Goal: Contribute content: Contribute content

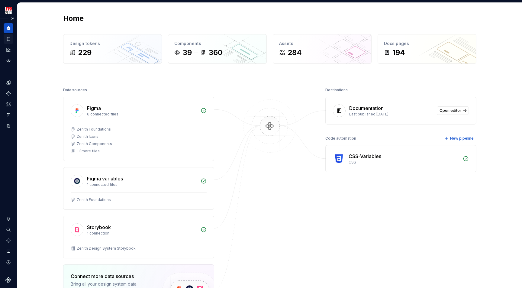
click at [9, 39] on icon "Documentation" at bounding box center [9, 38] width 2 height 3
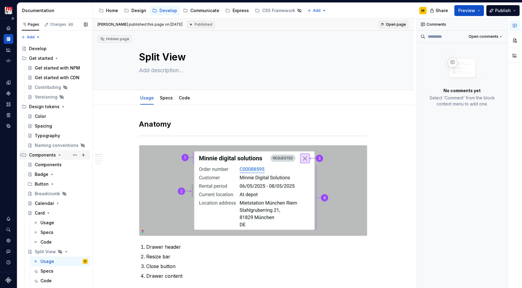
click at [59, 157] on icon "Page tree" at bounding box center [59, 155] width 5 height 5
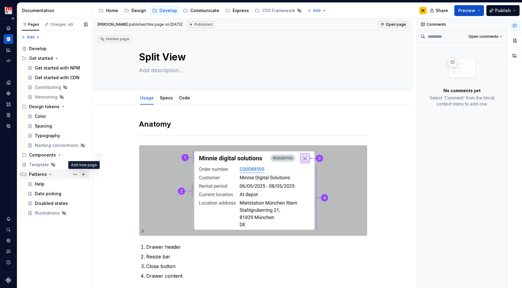
click at [85, 176] on button "Page tree" at bounding box center [83, 174] width 8 height 8
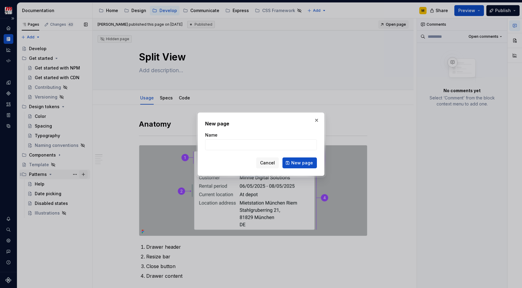
type textarea "*"
click at [224, 146] on input "Toast vs notification" at bounding box center [261, 144] width 112 height 11
click at [262, 148] on input "Toast and notification" at bounding box center [261, 144] width 112 height 11
type input "Toast and notification"
click at [299, 163] on span "New page" at bounding box center [302, 163] width 22 height 6
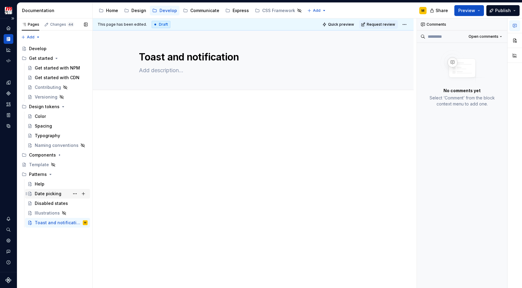
click at [51, 195] on div "Date picking" at bounding box center [48, 194] width 27 height 6
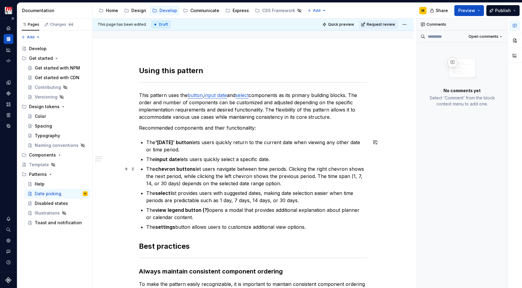
scroll to position [50, 0]
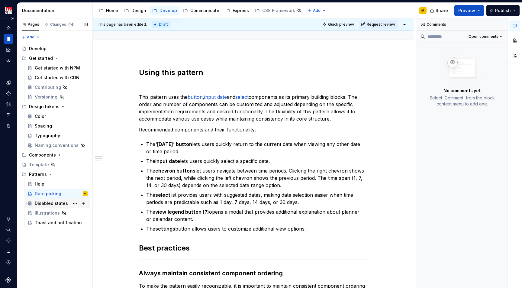
click at [52, 204] on div "Disabled states" at bounding box center [51, 203] width 33 height 6
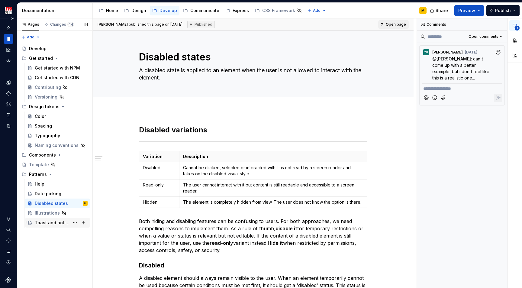
click at [50, 222] on div "Toast and notification" at bounding box center [52, 223] width 35 height 6
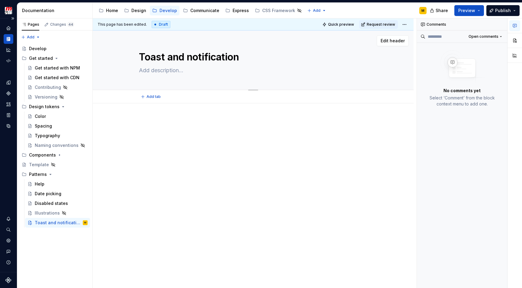
click at [164, 69] on textarea at bounding box center [252, 71] width 229 height 10
type textarea "*"
type textarea "A"
type textarea "*"
type textarea "A"
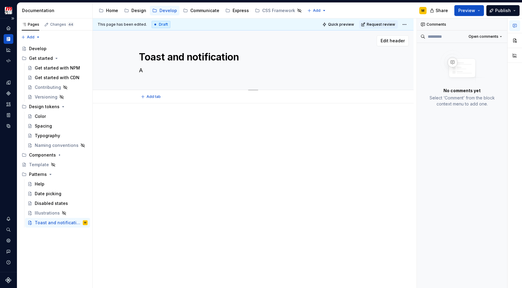
type textarea "*"
type textarea "A t"
type textarea "*"
type textarea "A to"
type textarea "*"
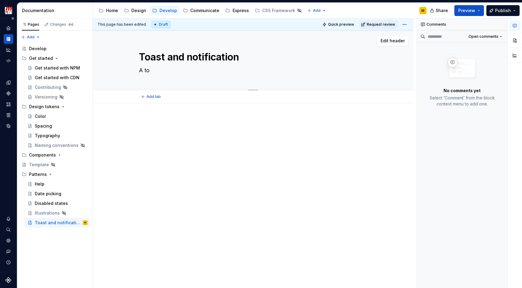
type textarea "A toa"
type textarea "*"
type textarea "A toas"
type textarea "*"
type textarea "A toast"
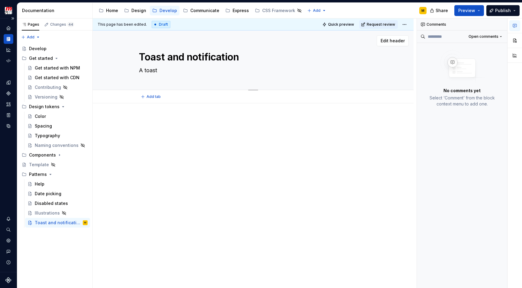
type textarea "*"
type textarea "A toast"
type textarea "*"
type textarea "A toast o"
type textarea "*"
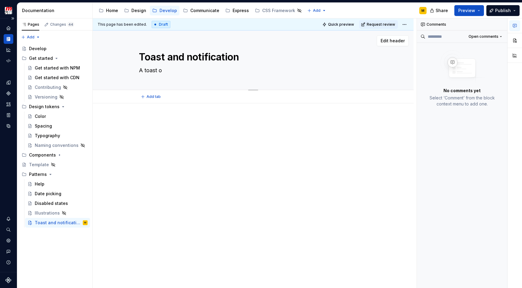
type textarea "A toast or"
type textarea "*"
type textarea "A toast or"
type textarea "*"
type textarea "A toast or a"
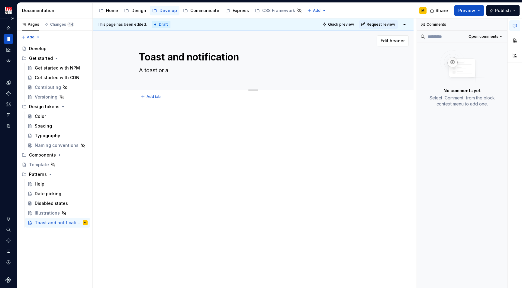
type textarea "*"
type textarea "A toast or a"
type textarea "*"
type textarea "A toast or a n"
type textarea "*"
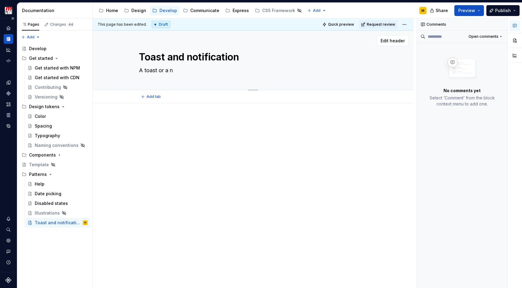
type textarea "A toast or a no"
type textarea "*"
type textarea "A toast or a not"
type textarea "*"
type textarea "A toast or a noti"
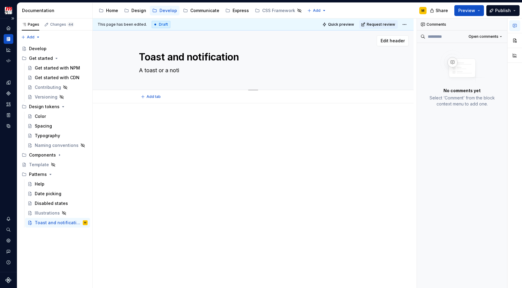
type textarea "*"
type textarea "A toast or a notif"
type textarea "*"
type textarea "A toast or a notifi"
type textarea "*"
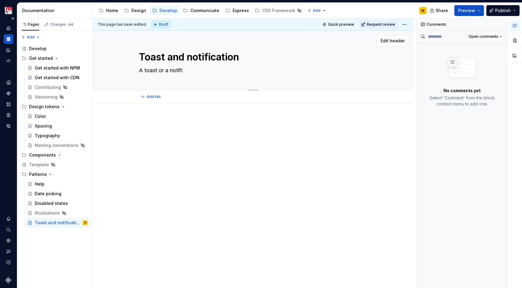
type textarea "A toast or a notific"
type textarea "*"
type textarea "A toast or a notifica"
type textarea "*"
type textarea "A toast or a notificat"
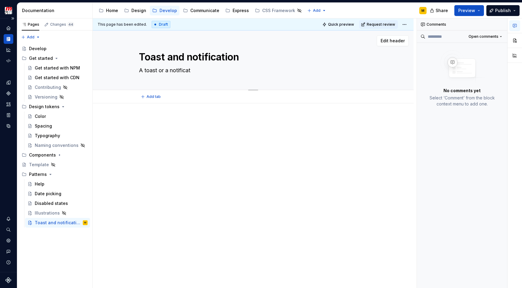
type textarea "*"
type textarea "A toast or a notificati"
type textarea "*"
type textarea "A toast or a notificatio"
type textarea "*"
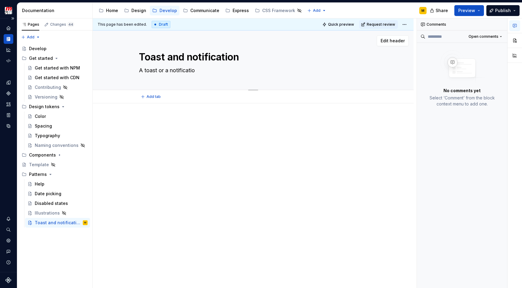
type textarea "A toast or a notification"
type textarea "*"
type textarea "A toast or a notification"
click at [174, 58] on textarea "Toast and notification" at bounding box center [252, 57] width 229 height 15
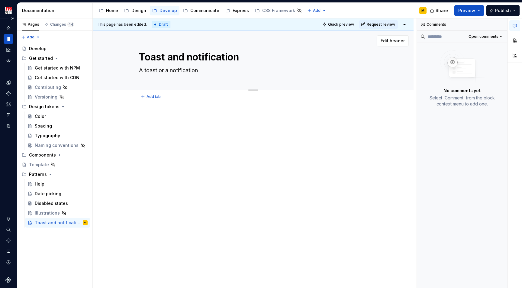
type textarea "*"
type textarea "Toast o notification"
type textarea "*"
type textarea "Toast or notification"
type textarea "*"
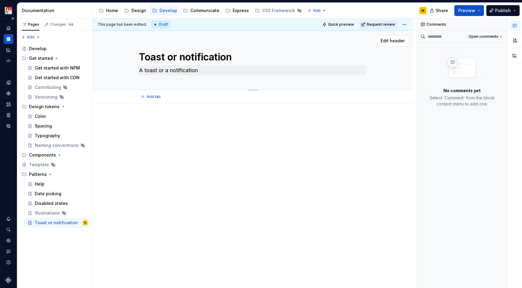
type textarea "Toast or notification"
click at [214, 71] on textarea "A toast or a notification" at bounding box center [252, 71] width 229 height 10
type textarea "*"
type textarea "A toast or a notification"
type textarea "*"
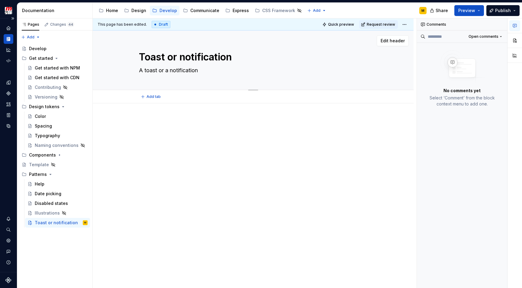
type textarea "A toast or a notification i"
type textarea "*"
type textarea "A toast or a notification is"
type textarea "*"
type textarea "A toast or a notification is"
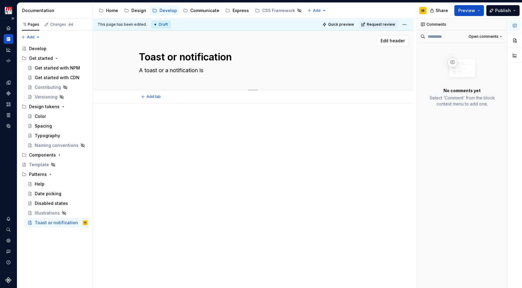
type textarea "*"
type textarea "A toast or a notification is u"
type textarea "*"
type textarea "A toast or a notification is us"
type textarea "*"
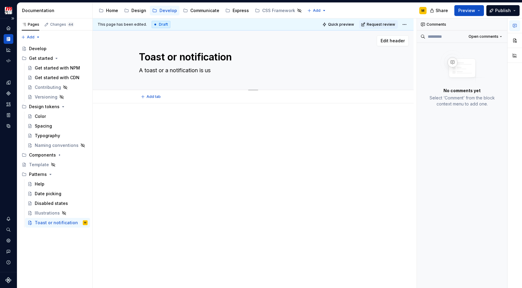
type textarea "A toast or a notification is use"
type textarea "*"
type textarea "A toast or a notification is used"
type textarea "*"
type textarea "A toast or a notification is used"
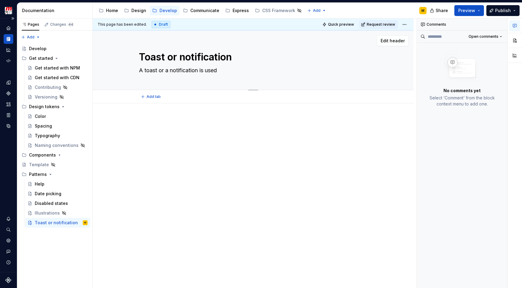
type textarea "*"
type textarea "A toast or a notification is used t"
type textarea "*"
type textarea "A toast or a notification is used to"
type textarea "*"
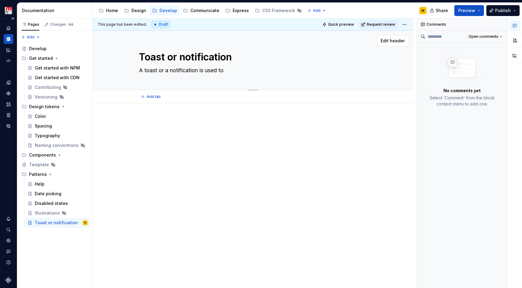
type textarea "A toast or a notification is used to"
type textarea "*"
type textarea "A toast or a notification is used to i"
type textarea "*"
type textarea "A toast or a notification is used to in"
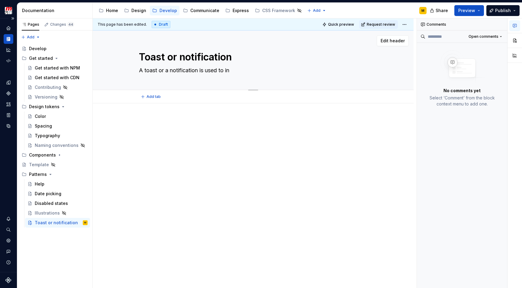
type textarea "*"
type textarea "A toast or a notification is used to inf"
type textarea "*"
type textarea "A toast or a notification is used to info"
type textarea "*"
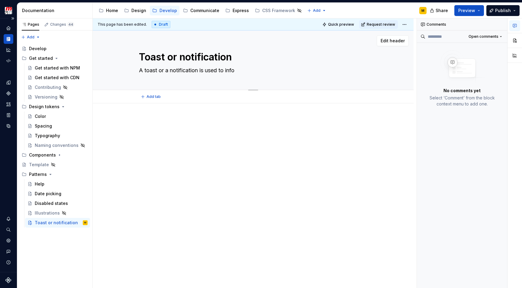
type textarea "A toast or a notification is used to infor"
type textarea "*"
type textarea "A toast or a notification is used to inform"
type textarea "*"
type textarea "A toast or a notification is used to inform"
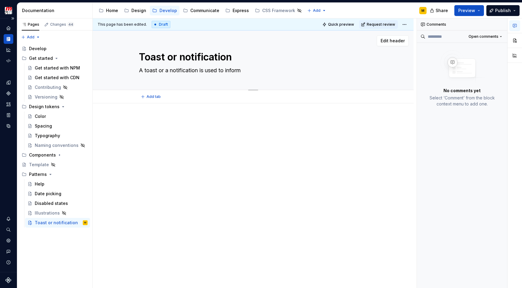
type textarea "*"
type textarea "A toast or a notification is used to inform t"
type textarea "*"
type textarea "A toast or a notification is used to inform th"
type textarea "*"
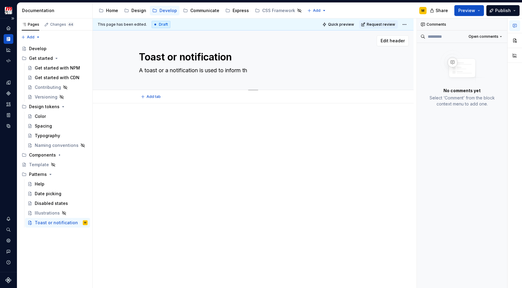
type textarea "A toast or a notification is used to inform the"
type textarea "*"
type textarea "A toast or a notification is used to inform the"
type textarea "*"
type textarea "A toast or a notification is used to inform the u"
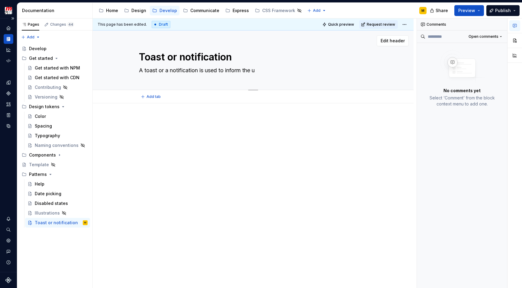
type textarea "*"
type textarea "A toast or a notification is used to inform the us"
type textarea "*"
type textarea "A toast or a notification is used to inform the use"
type textarea "*"
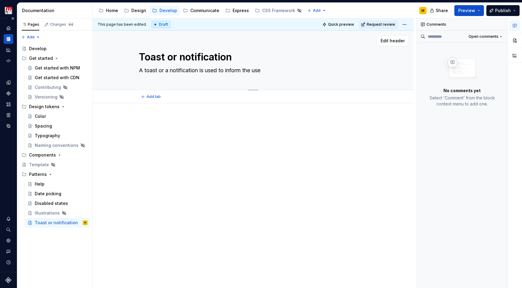
type textarea "A toast or a notification is used to inform the user"
type textarea "*"
type textarea "A toast or a notification is used to inform the user"
type textarea "*"
type textarea "A toast or a notification is used to inform the user a"
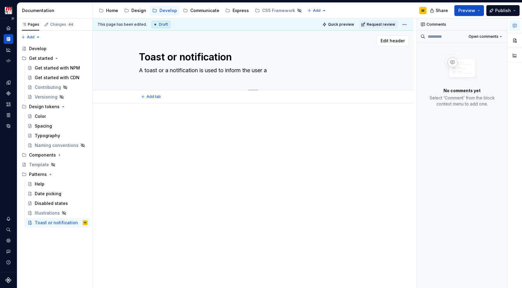
type textarea "*"
type textarea "A toast or a notification is used to inform the user ab"
type textarea "*"
type textarea "A toast or a notification is used to inform the user abo"
type textarea "*"
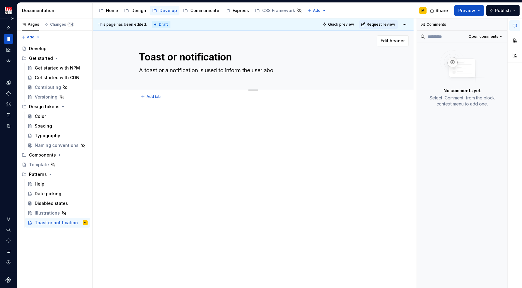
type textarea "A toast or a notification is used to inform the user abou"
type textarea "*"
type textarea "A toast or a notification is used to inform the user about"
drag, startPoint x: 290, startPoint y: 71, endPoint x: 226, endPoint y: 71, distance: 63.2
click at [226, 71] on textarea "A toast or a notification is used to inform the user about" at bounding box center [252, 71] width 229 height 10
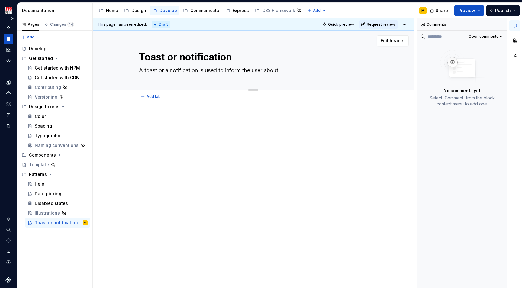
click at [176, 71] on textarea "A toast or a notification is used to inform the user about" at bounding box center [252, 71] width 229 height 10
type textarea "*"
type textarea "A toast or a notification is used to inform the user about"
click at [43, 194] on div "Date picking" at bounding box center [48, 194] width 27 height 6
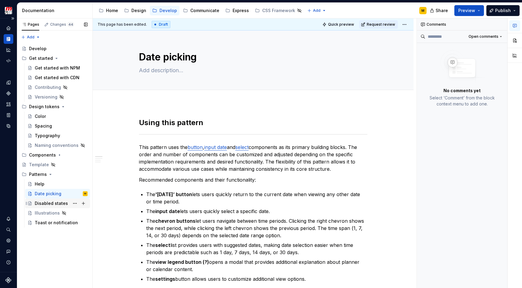
click at [43, 203] on div "Disabled states" at bounding box center [51, 203] width 33 height 6
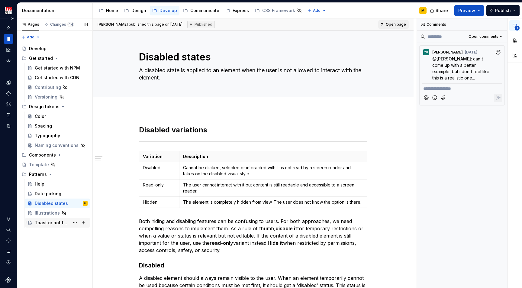
click at [43, 221] on div "Toast or notification" at bounding box center [52, 223] width 35 height 6
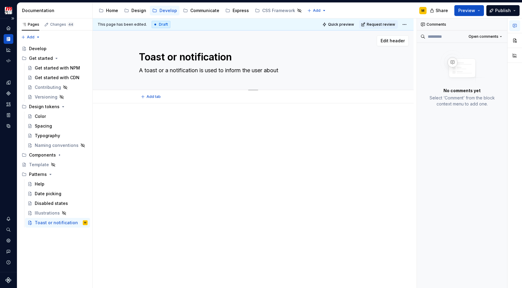
drag, startPoint x: 284, startPoint y: 70, endPoint x: 137, endPoint y: 71, distance: 146.6
click at [137, 71] on div "Toast or notification A toast or a notification is used to inform the user about" at bounding box center [253, 60] width 273 height 59
type textarea "*"
click at [157, 107] on div at bounding box center [253, 168] width 321 height 131
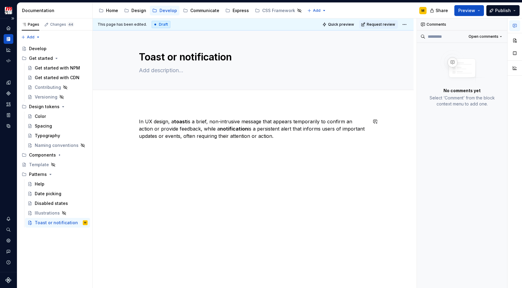
click at [156, 107] on div "In UX design, a toast is a brief, non-intrusive message that appears temporaril…" at bounding box center [253, 168] width 321 height 131
drag, startPoint x: 173, startPoint y: 122, endPoint x: 139, endPoint y: 123, distance: 34.2
click at [139, 123] on p "In UX design, a toast is a brief, non-intrusive message that appears temporaril…" at bounding box center [253, 129] width 229 height 22
click at [170, 136] on p "A toast is a brief, non-intrusive message that appears temporarily to confirm a…" at bounding box center [253, 129] width 229 height 22
click at [170, 138] on p "A toast is a brief, non-intrusive message that appears temporarily to confirm a…" at bounding box center [253, 129] width 229 height 22
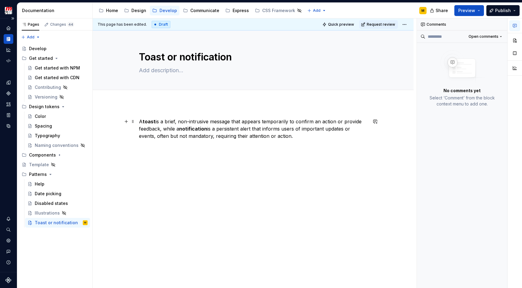
click at [296, 137] on p "A toast is a brief, non-intrusive message that appears temporarily to confirm a…" at bounding box center [253, 129] width 229 height 22
click at [205, 112] on div "A toast is a brief, non-intrusive message that appears temporarily to confirm a…" at bounding box center [253, 168] width 321 height 131
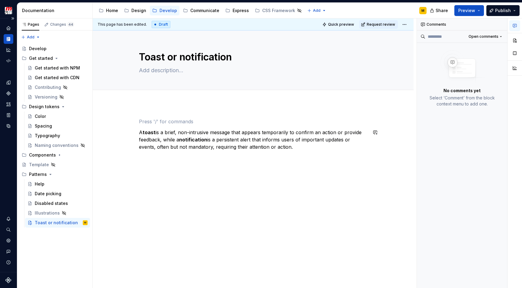
scroll to position [0, 0]
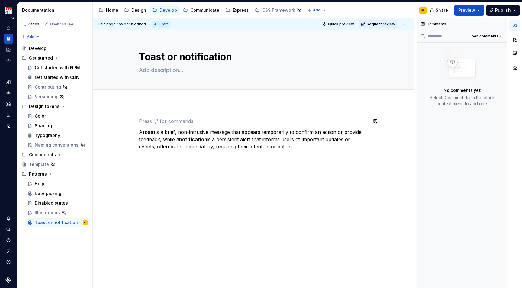
click at [143, 107] on div "A toast is a brief, non-intrusive message that appears temporarily to confirm a…" at bounding box center [253, 173] width 321 height 141
click at [142, 101] on div "Add tab" at bounding box center [253, 96] width 321 height 13
click at [296, 148] on p "A toast is a brief, non-intrusive message that appears temporarily to confirm a…" at bounding box center [253, 139] width 229 height 22
click at [42, 202] on div "Disabled states" at bounding box center [51, 203] width 33 height 6
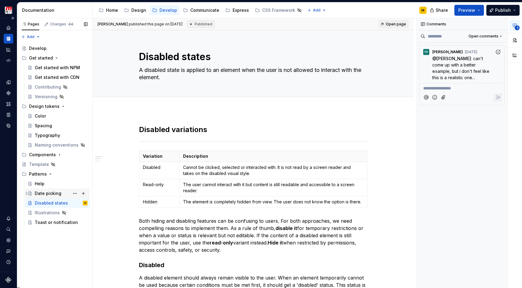
click at [44, 192] on div "Date picking" at bounding box center [48, 193] width 27 height 6
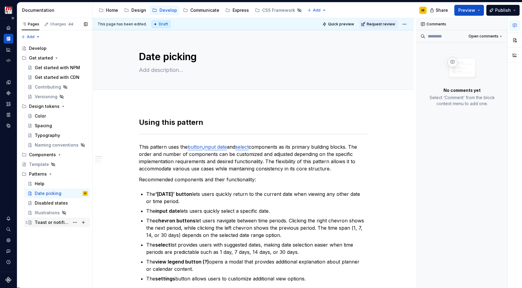
click at [53, 222] on div "Toast or notification" at bounding box center [52, 222] width 35 height 6
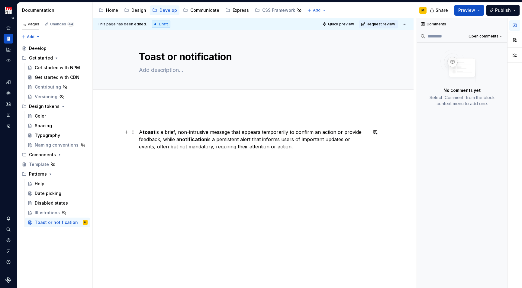
type textarea "*"
click at [296, 149] on p "A toast is a brief, non-intrusive message that appears temporarily to confirm a…" at bounding box center [253, 139] width 229 height 22
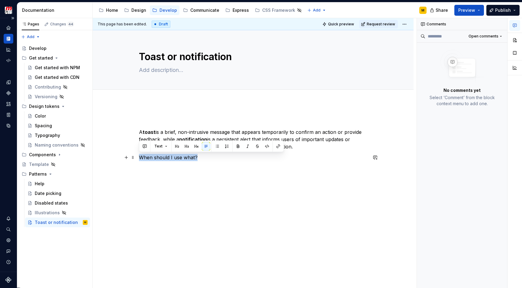
drag, startPoint x: 198, startPoint y: 158, endPoint x: 137, endPoint y: 160, distance: 60.8
click at [137, 160] on div "A toast is a brief, non-intrusive message that appears temporarily to confirm a…" at bounding box center [253, 179] width 321 height 152
click at [177, 148] on button "button" at bounding box center [177, 146] width 8 height 8
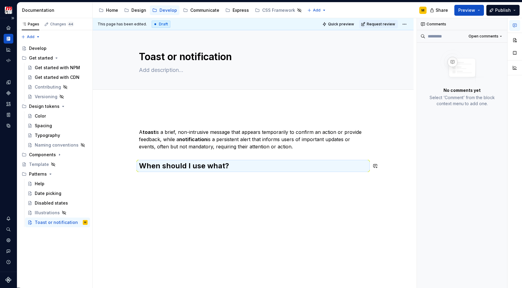
click at [250, 177] on div "A toast is a brief, non-intrusive message that appears temporarily to confirm a…" at bounding box center [253, 148] width 229 height 60
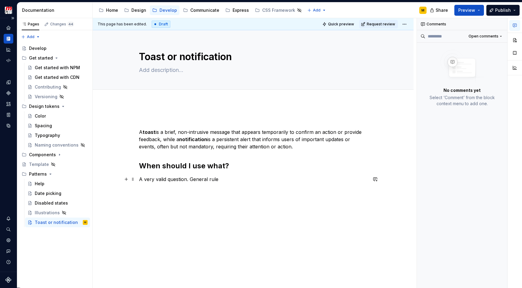
click at [193, 180] on p "A very valid question. General rule" at bounding box center [253, 179] width 229 height 7
click at [229, 179] on p "A very valid question. As a general rule" at bounding box center [253, 179] width 229 height 7
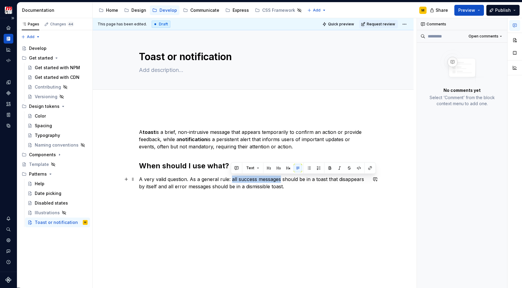
drag, startPoint x: 232, startPoint y: 180, endPoint x: 281, endPoint y: 179, distance: 49.3
click at [281, 179] on p "A very valid question. As a general rule: all success messages should be in a t…" at bounding box center [253, 183] width 229 height 15
click at [238, 180] on strong "all success messages" at bounding box center [257, 179] width 53 height 6
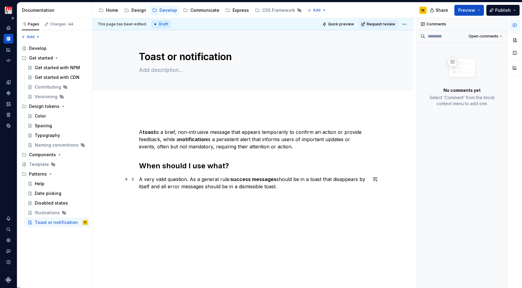
click at [169, 187] on p "A very valid question. As a general rule: success messages should be in a toast…" at bounding box center [253, 183] width 229 height 15
drag, startPoint x: 197, startPoint y: 187, endPoint x: 161, endPoint y: 188, distance: 36.0
click at [161, 188] on p "A very valid question. As a general rule: success messages should be in a toast…" at bounding box center [253, 183] width 229 height 15
click at [250, 189] on p "A very valid question. As a general rule: success messages should be in a toast…" at bounding box center [253, 183] width 229 height 15
click at [279, 188] on p "A very valid question. As a general rule: success messages should be in a toast…" at bounding box center [253, 183] width 229 height 15
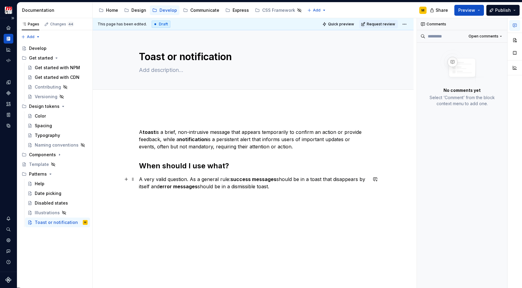
click at [314, 179] on p "A very valid question. As a general rule: success messages should be in a toast…" at bounding box center [253, 183] width 229 height 15
click at [263, 189] on p "A very valid question. As a general rule: success messages should be in a toast…" at bounding box center [253, 183] width 229 height 15
click at [283, 191] on div "A toast is a brief, non-intrusive message that appears temporarily to confirm a…" at bounding box center [253, 158] width 229 height 80
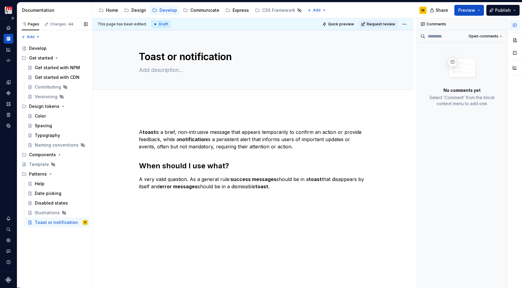
type textarea "*"
